Goal: Transaction & Acquisition: Purchase product/service

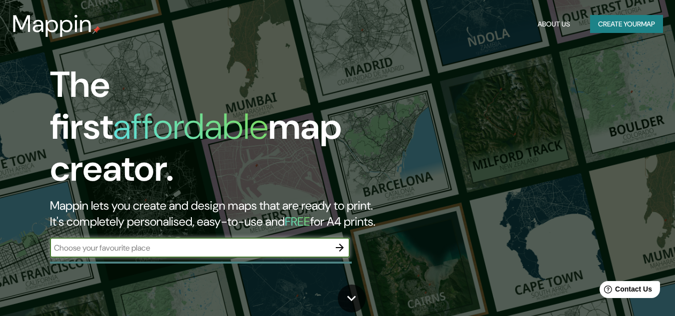
click at [308, 242] on input "text" at bounding box center [190, 247] width 280 height 11
type input "[PERSON_NAME]"
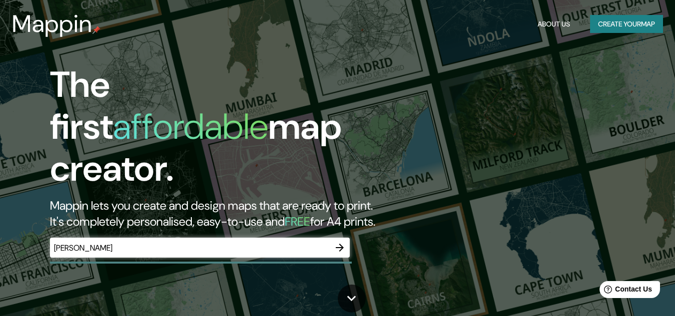
click at [333, 238] on div at bounding box center [340, 248] width 20 height 20
click at [343, 242] on icon "button" at bounding box center [340, 248] width 12 height 12
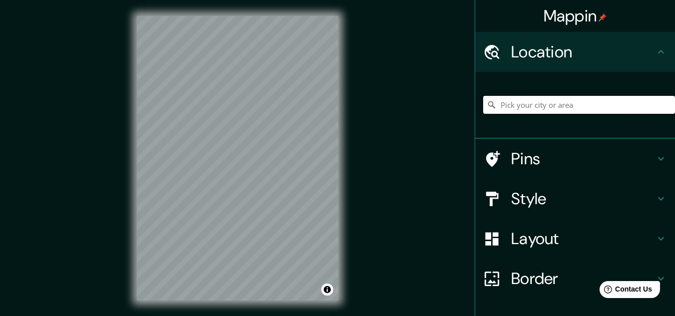
click at [492, 108] on input "Pick your city or area" at bounding box center [579, 105] width 192 height 18
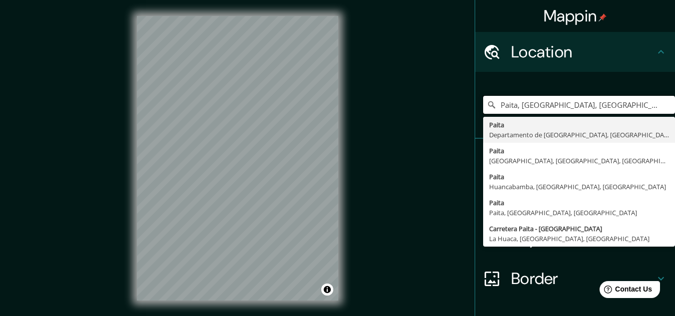
type input "Paita, [GEOGRAPHIC_DATA], [GEOGRAPHIC_DATA]"
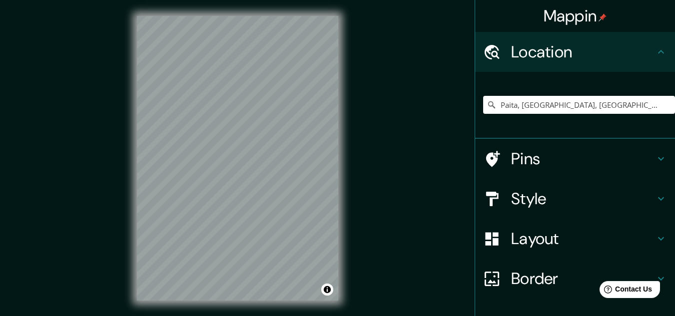
click at [492, 155] on h4 "Pins" at bounding box center [583, 159] width 144 height 20
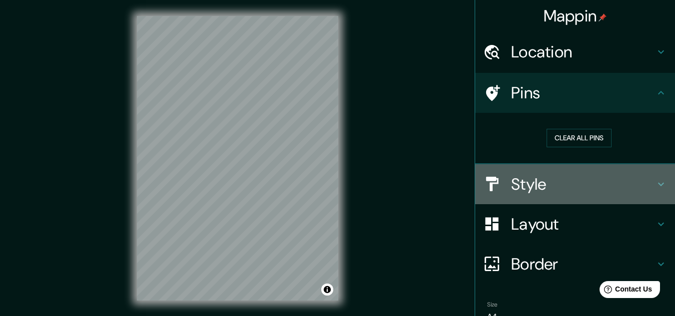
click at [492, 183] on h4 "Style" at bounding box center [583, 184] width 144 height 20
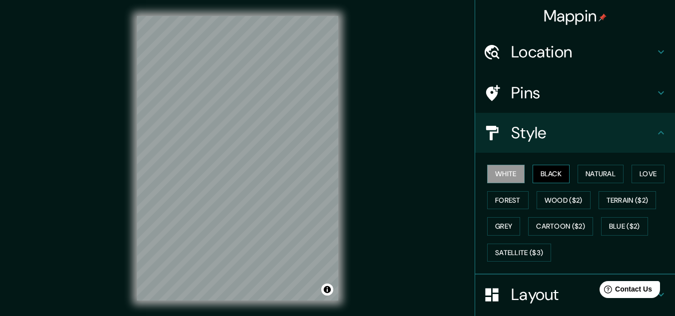
click at [492, 172] on button "Black" at bounding box center [550, 174] width 37 height 18
click at [492, 177] on button "Natural" at bounding box center [600, 174] width 46 height 18
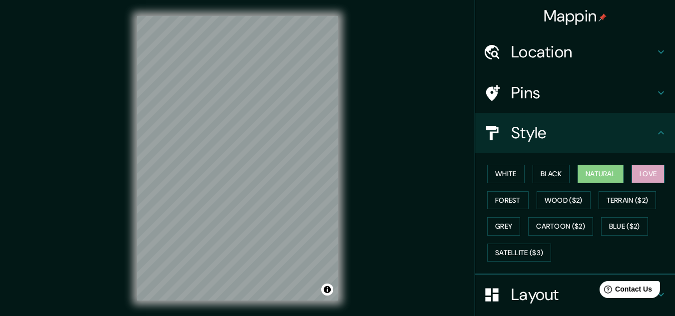
click at [492, 174] on button "Love" at bounding box center [647, 174] width 33 height 18
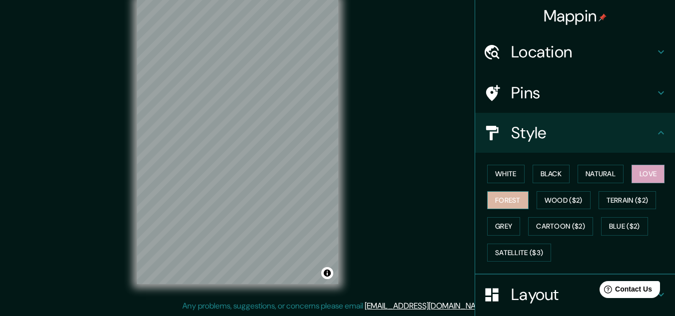
click at [492, 194] on button "Forest" at bounding box center [507, 200] width 41 height 18
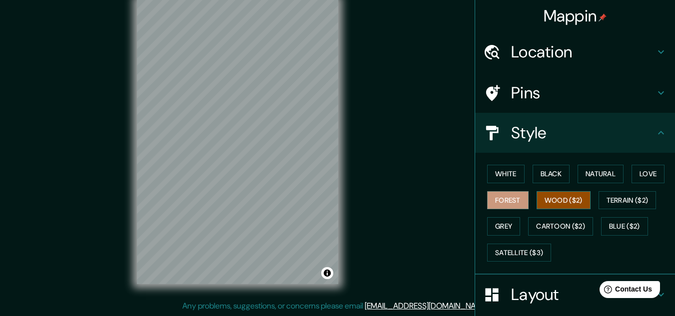
click at [492, 195] on button "Wood ($2)" at bounding box center [563, 200] width 54 height 18
click at [492, 197] on div "White Black Natural Love Forest Wood ($2) Terrain ($2) Grey Cartoon ($2) Blue (…" at bounding box center [579, 213] width 192 height 105
click at [492, 199] on button "Terrain ($2)" at bounding box center [627, 200] width 58 height 18
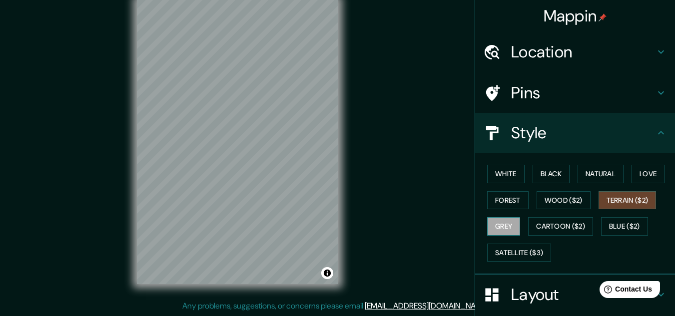
click at [492, 222] on button "Grey" at bounding box center [503, 226] width 33 height 18
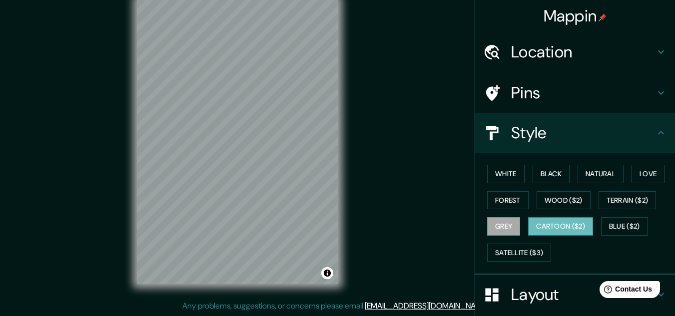
click at [492, 222] on button "Cartoon ($2)" at bounding box center [560, 226] width 65 height 18
click at [492, 222] on div "White Black Natural Love Forest Wood ($2) Terrain ($2) Grey Cartoon ($2) Blue (…" at bounding box center [579, 213] width 192 height 105
click at [492, 223] on button "Blue ($2)" at bounding box center [624, 226] width 47 height 18
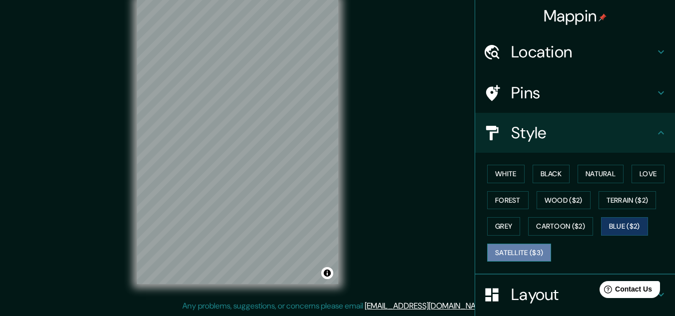
click at [492, 253] on button "Satellite ($3)" at bounding box center [519, 253] width 64 height 18
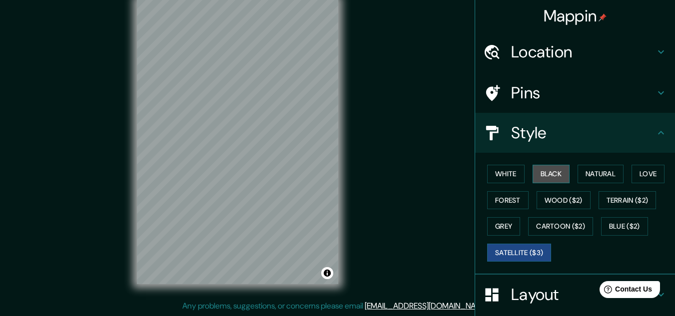
click at [492, 178] on button "Black" at bounding box center [550, 174] width 37 height 18
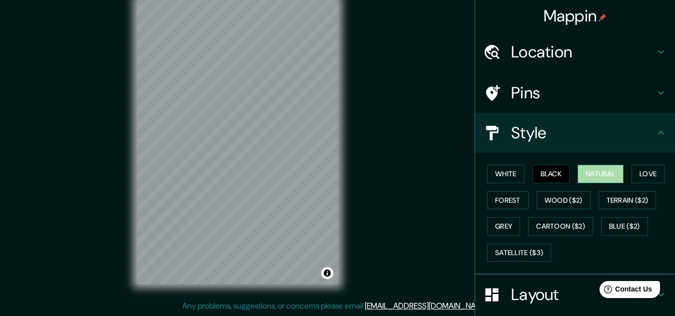
click at [492, 178] on button "Natural" at bounding box center [600, 174] width 46 height 18
click at [58, 124] on div "Mappin Location [GEOGRAPHIC_DATA], [GEOGRAPHIC_DATA], [GEOGRAPHIC_DATA] Paita […" at bounding box center [337, 150] width 675 height 333
click at [371, 230] on div "Mappin Location [GEOGRAPHIC_DATA], [GEOGRAPHIC_DATA], [GEOGRAPHIC_DATA] Paita […" at bounding box center [337, 150] width 675 height 333
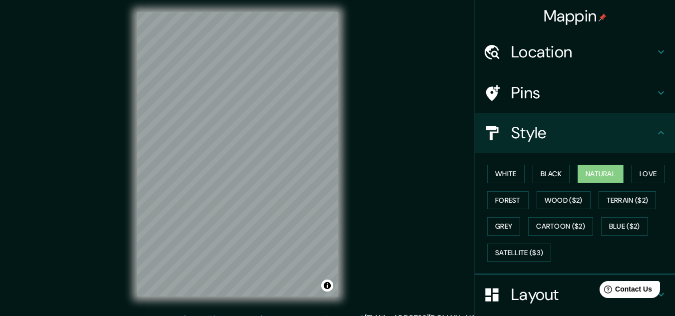
scroll to position [0, 0]
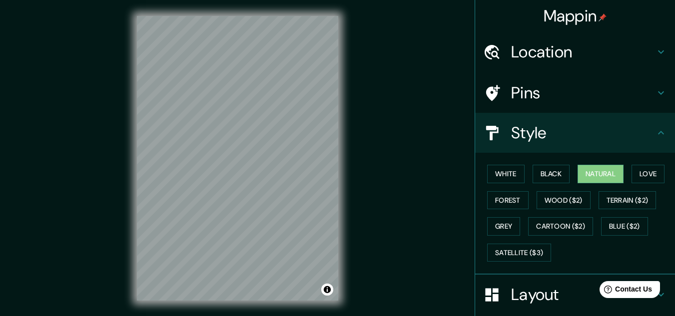
click at [37, 110] on div "Mappin Location [GEOGRAPHIC_DATA], [GEOGRAPHIC_DATA], [GEOGRAPHIC_DATA] Paita […" at bounding box center [337, 166] width 675 height 333
click at [492, 196] on button "Forest" at bounding box center [507, 200] width 41 height 18
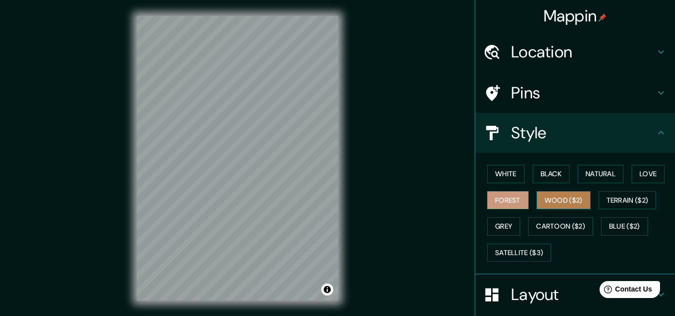
click at [492, 203] on button "Wood ($2)" at bounding box center [563, 200] width 54 height 18
